Goal: Find specific page/section: Find specific page/section

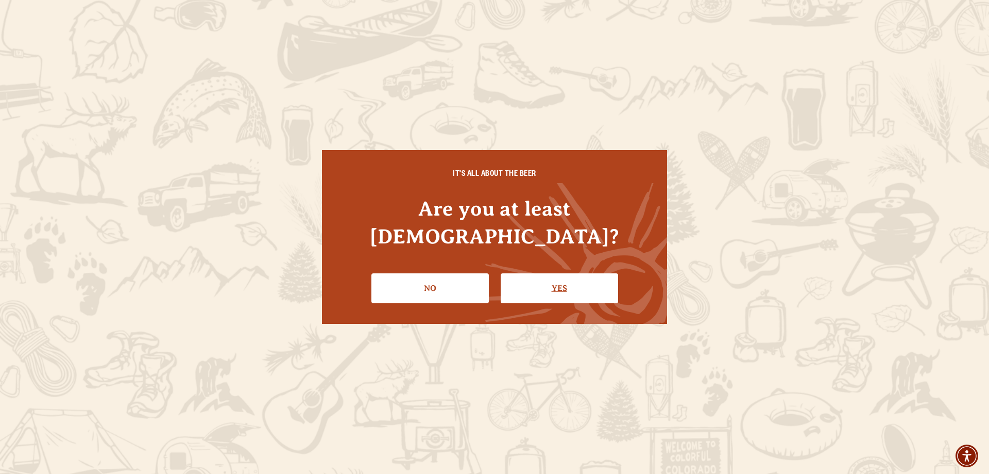
click at [540, 273] on link "Yes" at bounding box center [560, 288] width 118 height 30
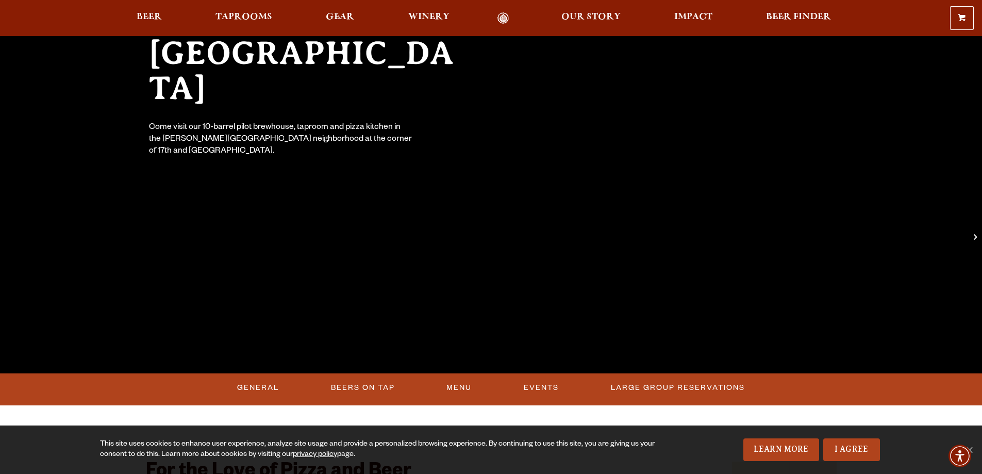
scroll to position [412, 0]
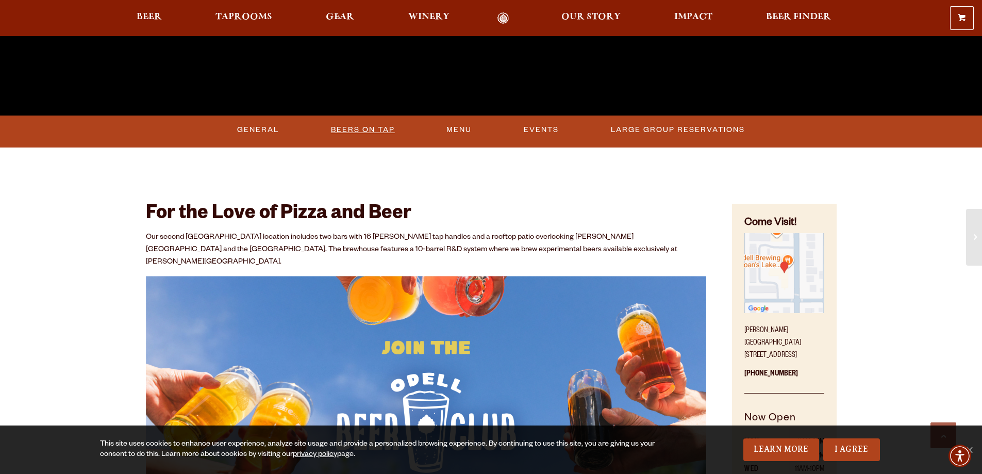
click at [366, 127] on link "Beers On Tap" at bounding box center [363, 130] width 72 height 24
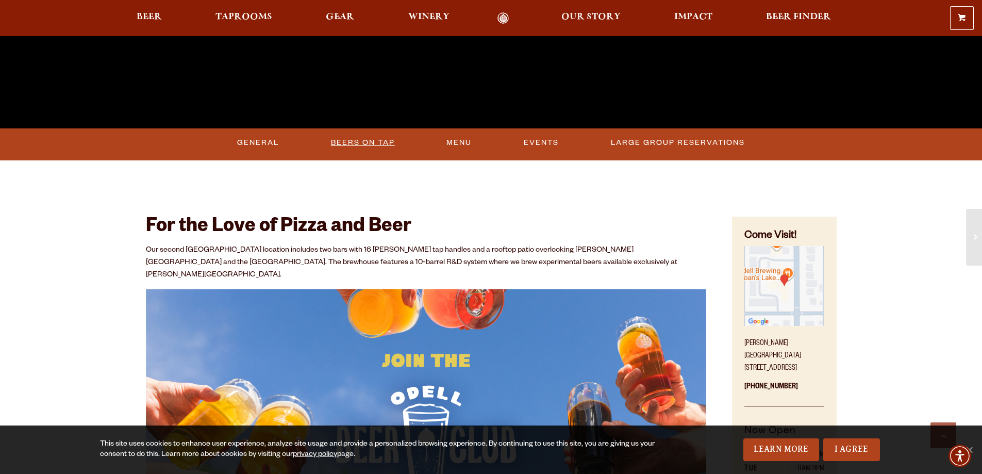
scroll to position [398, 0]
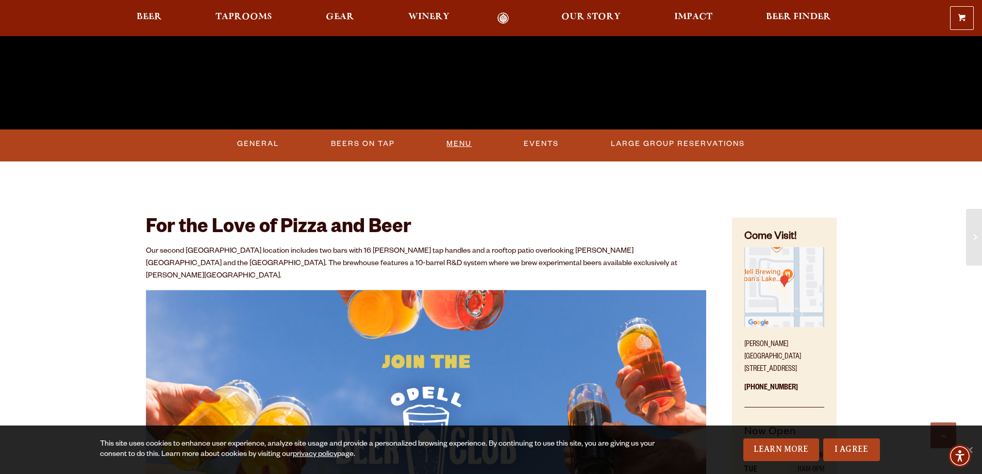
click at [467, 138] on link "Menu" at bounding box center [458, 144] width 33 height 24
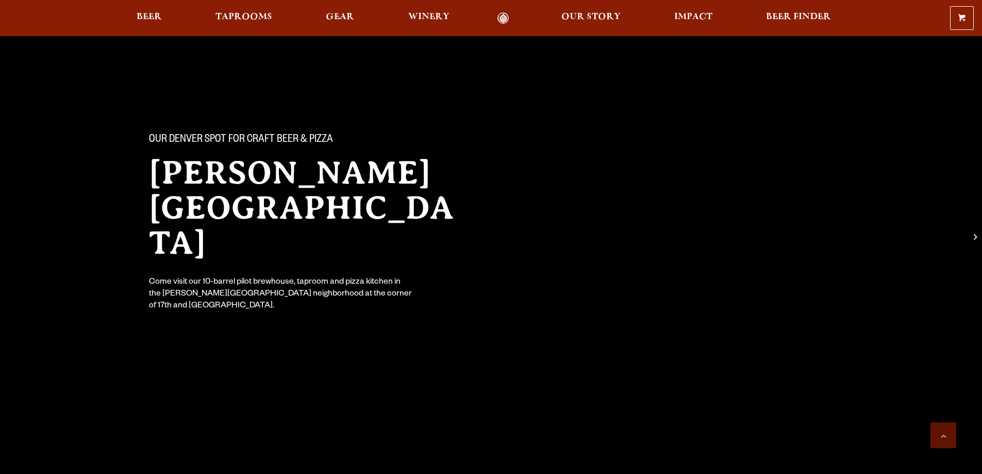
scroll to position [398, 0]
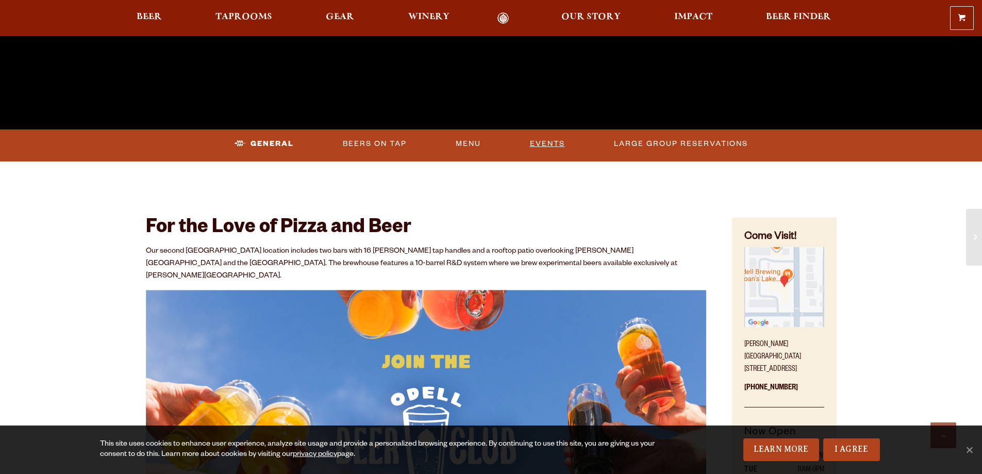
click at [559, 147] on link "Events" at bounding box center [547, 144] width 43 height 24
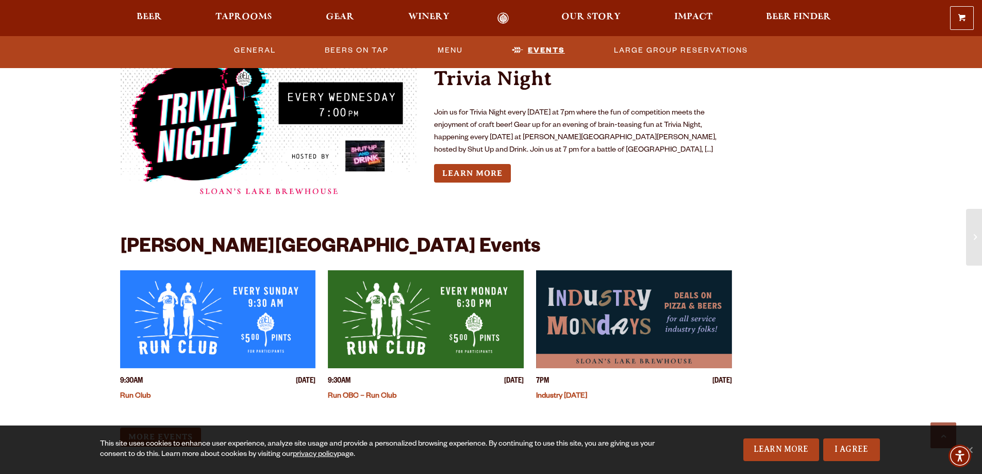
scroll to position [2589, 0]
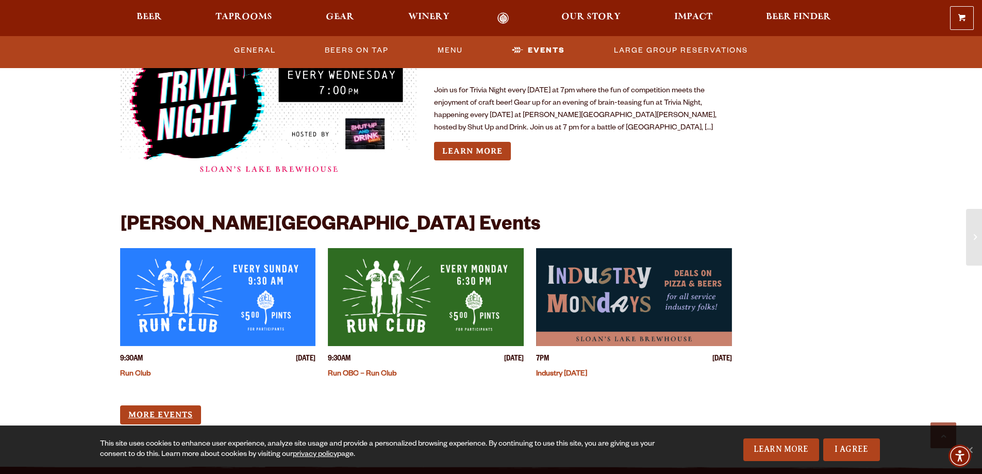
click at [197, 405] on link "More Events" at bounding box center [160, 414] width 81 height 19
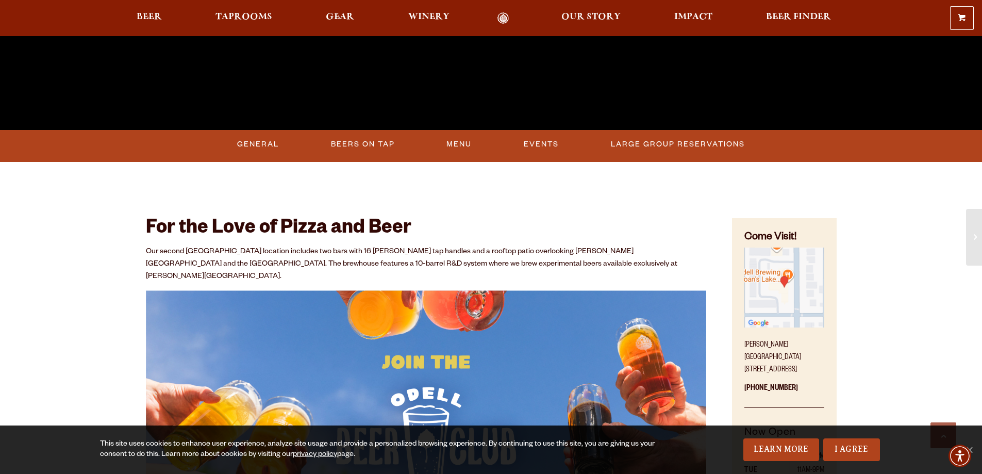
scroll to position [373, 0]
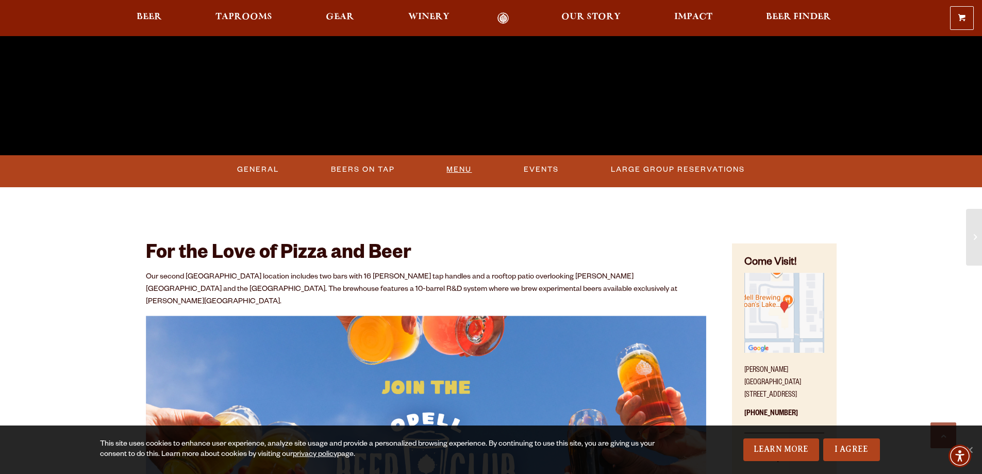
click at [460, 159] on link "Menu" at bounding box center [458, 170] width 33 height 24
